Goal: Find contact information: Find specific page/section

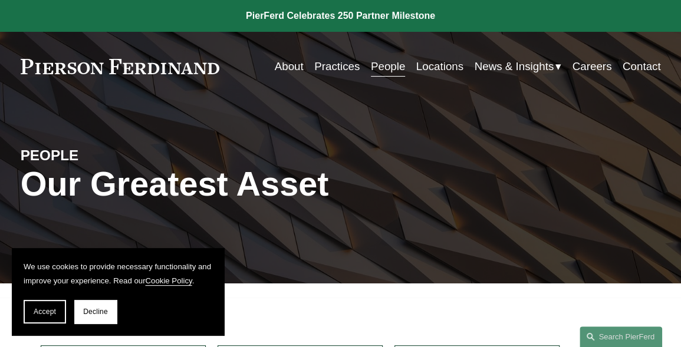
click at [56, 235] on div "PEOPLE Our Greatest Asset" at bounding box center [340, 192] width 681 height 137
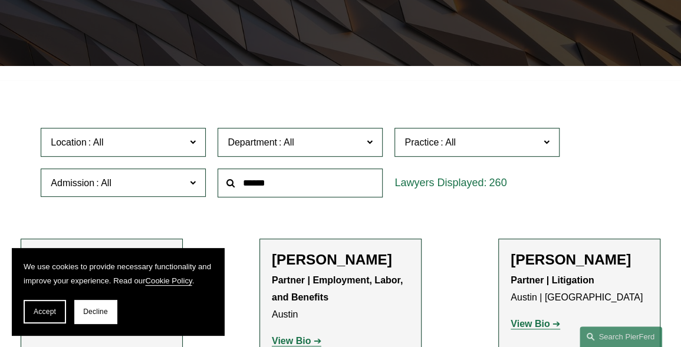
scroll to position [236, 0]
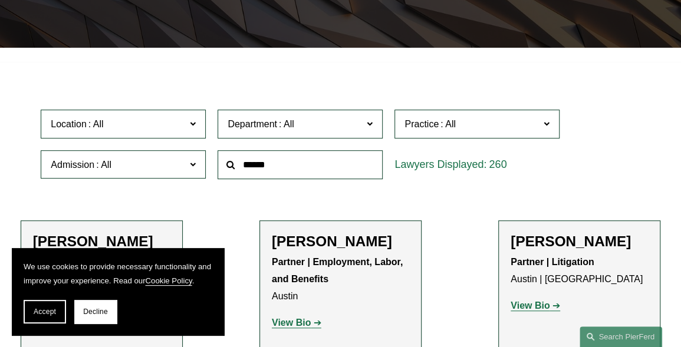
click at [189, 126] on label "Location" at bounding box center [123, 124] width 165 height 29
click at [0, 0] on link "Boston" at bounding box center [0, 0] width 0 height 0
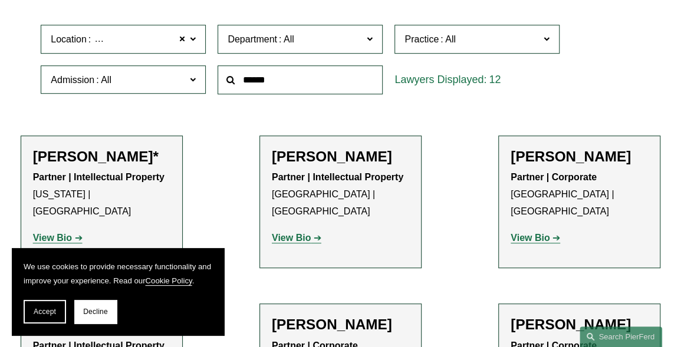
scroll to position [336, 0]
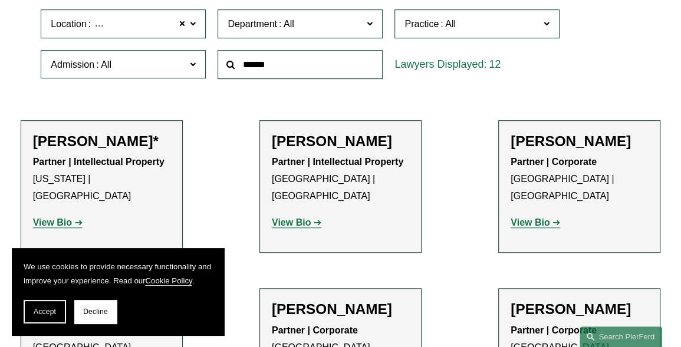
click at [457, 23] on span at bounding box center [447, 24] width 19 height 10
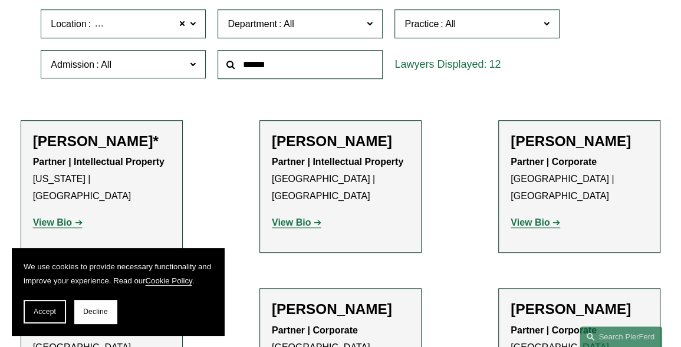
click at [545, 24] on span at bounding box center [546, 23] width 6 height 15
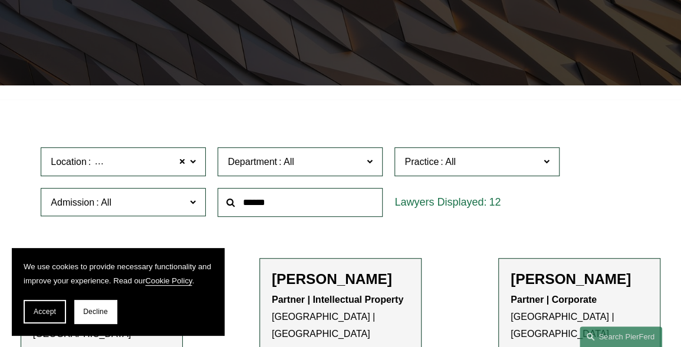
scroll to position [183, 0]
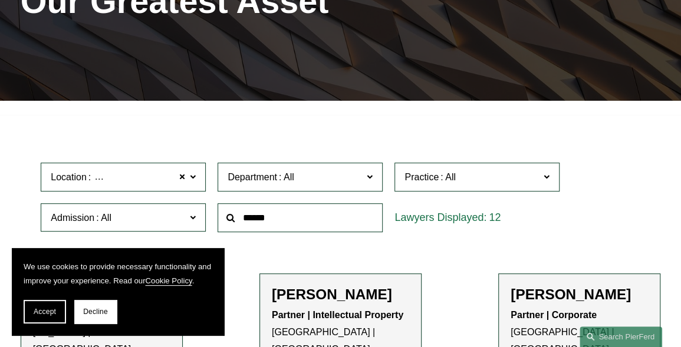
click at [190, 180] on span at bounding box center [193, 176] width 6 height 15
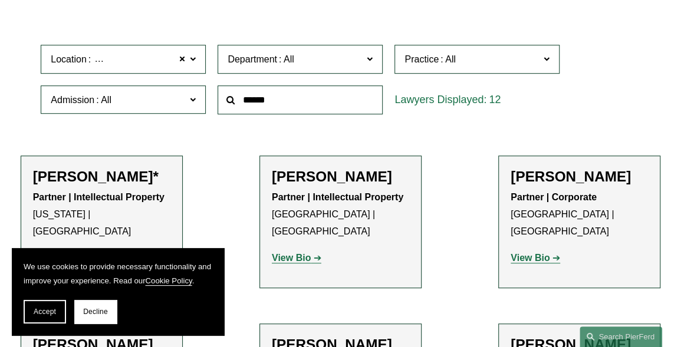
scroll to position [545, 0]
click at [611, 72] on div "Location Boston Boston All Atlanta Austin Boston Charlotte Chicago Cincinnati C…" at bounding box center [340, 79] width 611 height 81
click at [0, 0] on link "Chicago" at bounding box center [0, 0] width 0 height 0
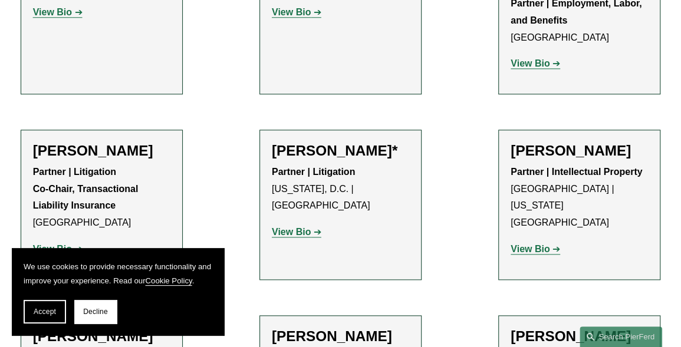
scroll to position [513, 0]
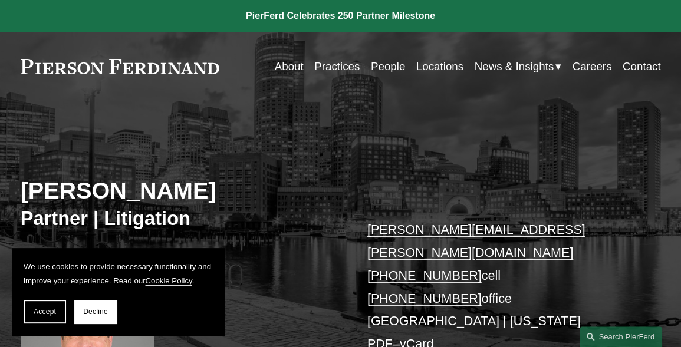
drag, startPoint x: 209, startPoint y: 192, endPoint x: 21, endPoint y: 182, distance: 187.7
click at [21, 182] on h2 "[PERSON_NAME]" at bounding box center [181, 191] width 320 height 28
copy h2 "[PERSON_NAME]"
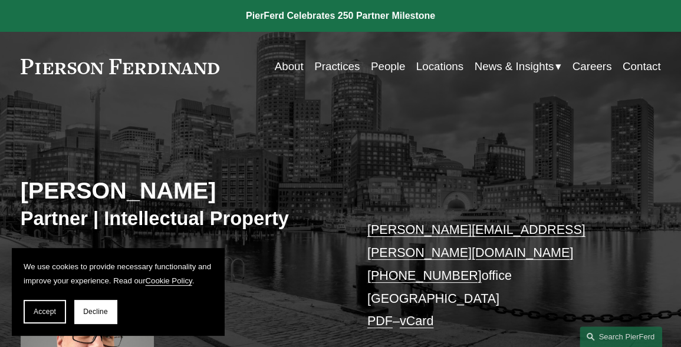
drag, startPoint x: 225, startPoint y: 65, endPoint x: 59, endPoint y: 61, distance: 166.3
click at [59, 61] on div "About Practices People Locations News & Insights News" at bounding box center [341, 66] width 640 height 22
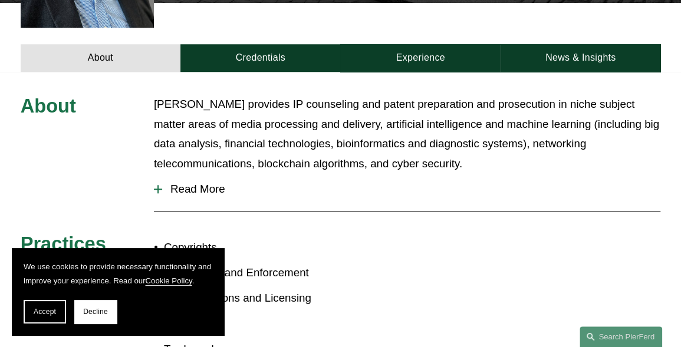
scroll to position [177, 0]
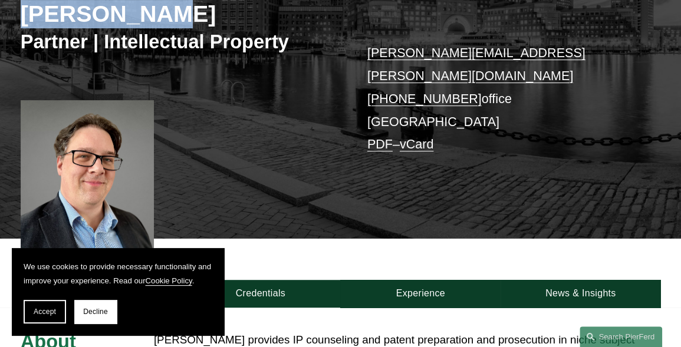
drag, startPoint x: 161, startPoint y: 16, endPoint x: 25, endPoint y: 17, distance: 136.7
click at [25, 17] on h2 "Daniel Rose" at bounding box center [181, 14] width 320 height 28
copy h2 "Daniel Rose"
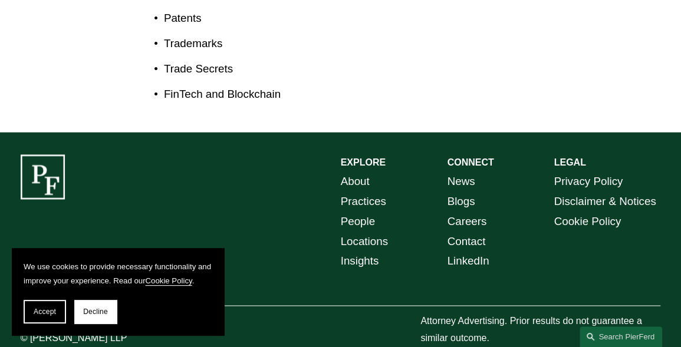
scroll to position [724, 0]
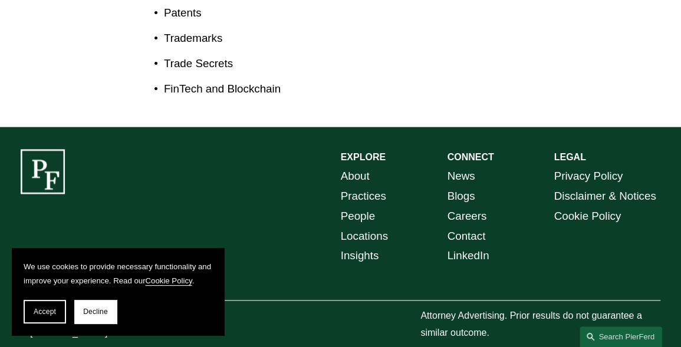
click at [454, 166] on link "News" at bounding box center [461, 176] width 28 height 20
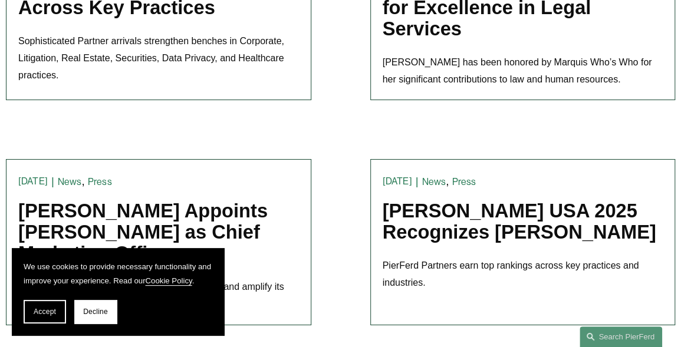
scroll to position [1109, 0]
